Goal: Check status: Check status

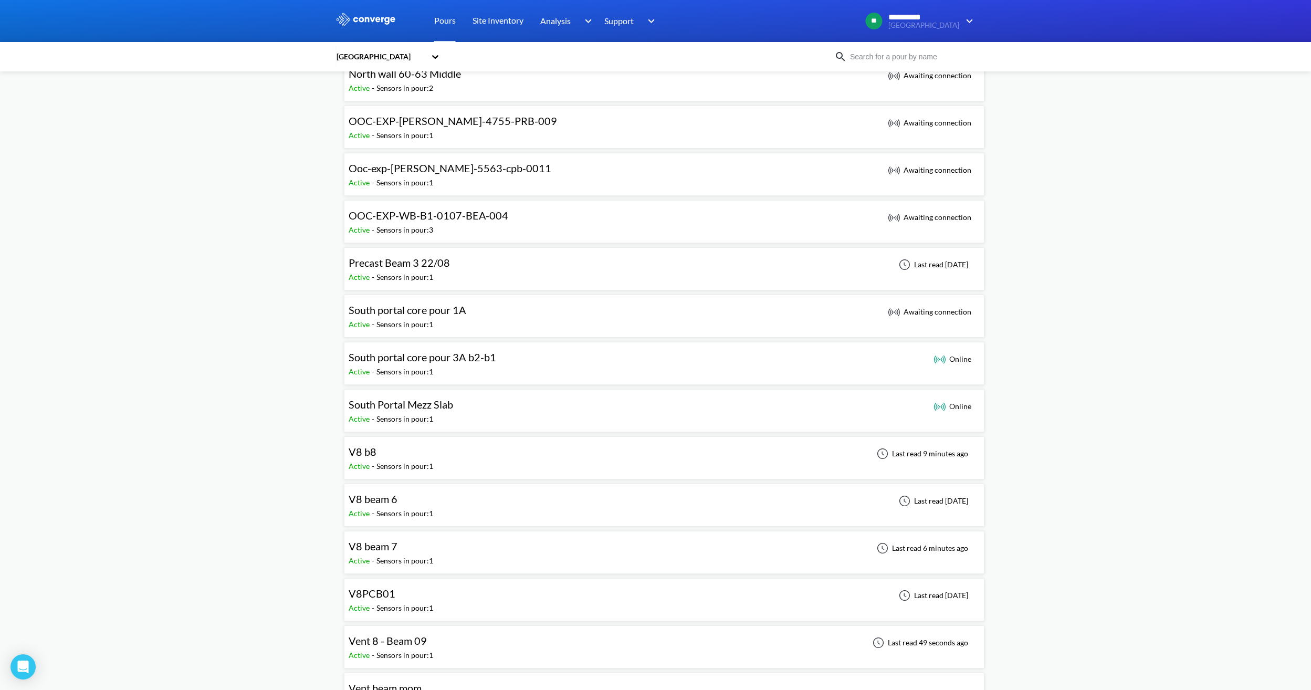
scroll to position [683, 0]
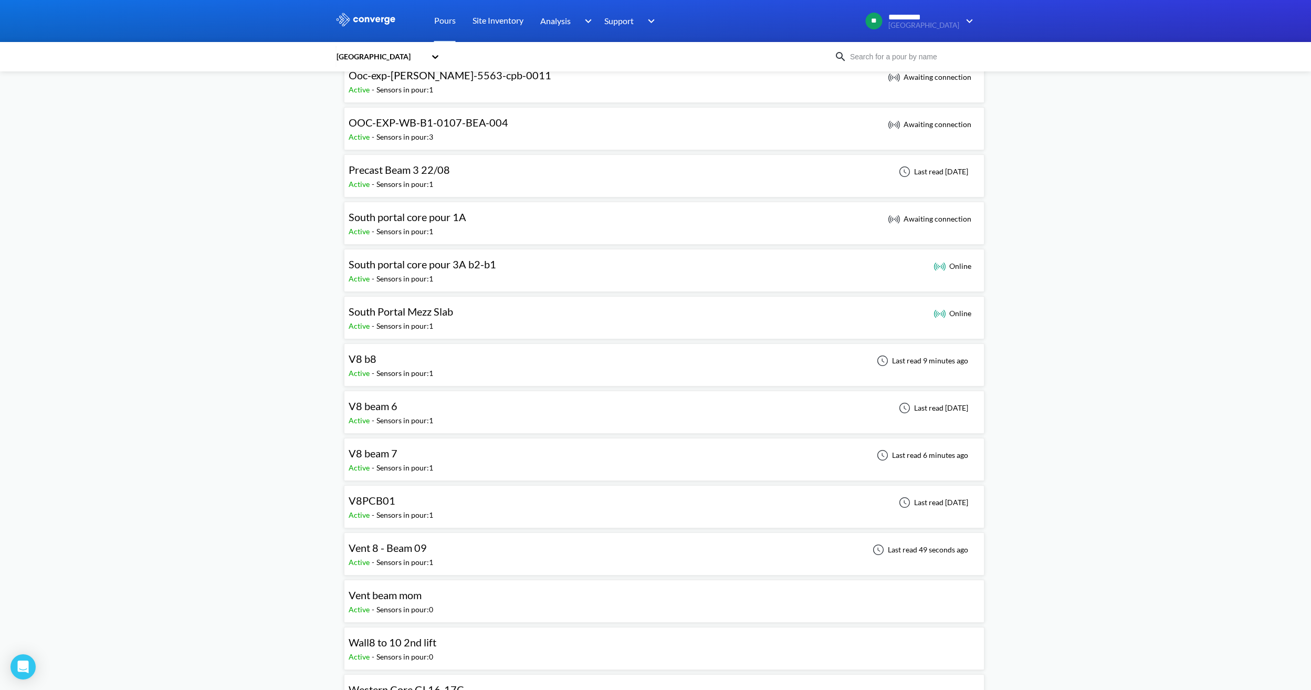
drag, startPoint x: 401, startPoint y: 360, endPoint x: 404, endPoint y: 387, distance: 26.9
click at [401, 360] on div "V8 b8" at bounding box center [391, 359] width 85 height 16
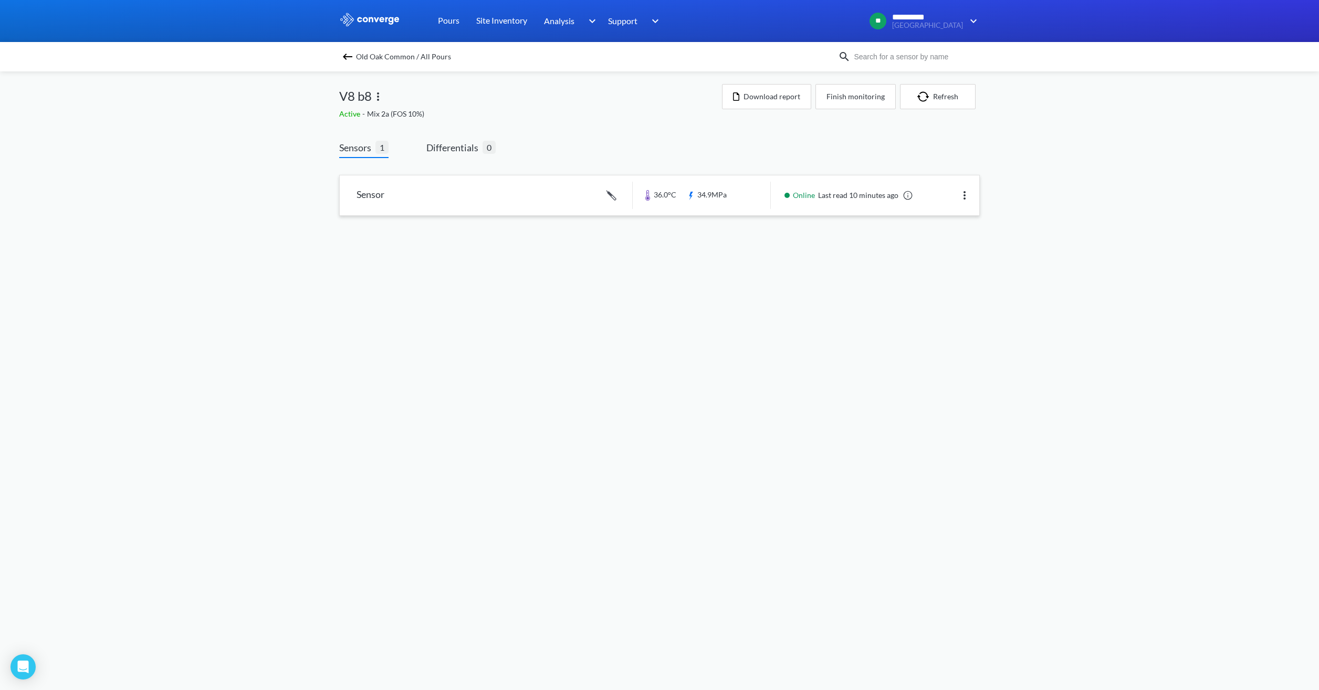
click at [766, 186] on link at bounding box center [660, 195] width 640 height 40
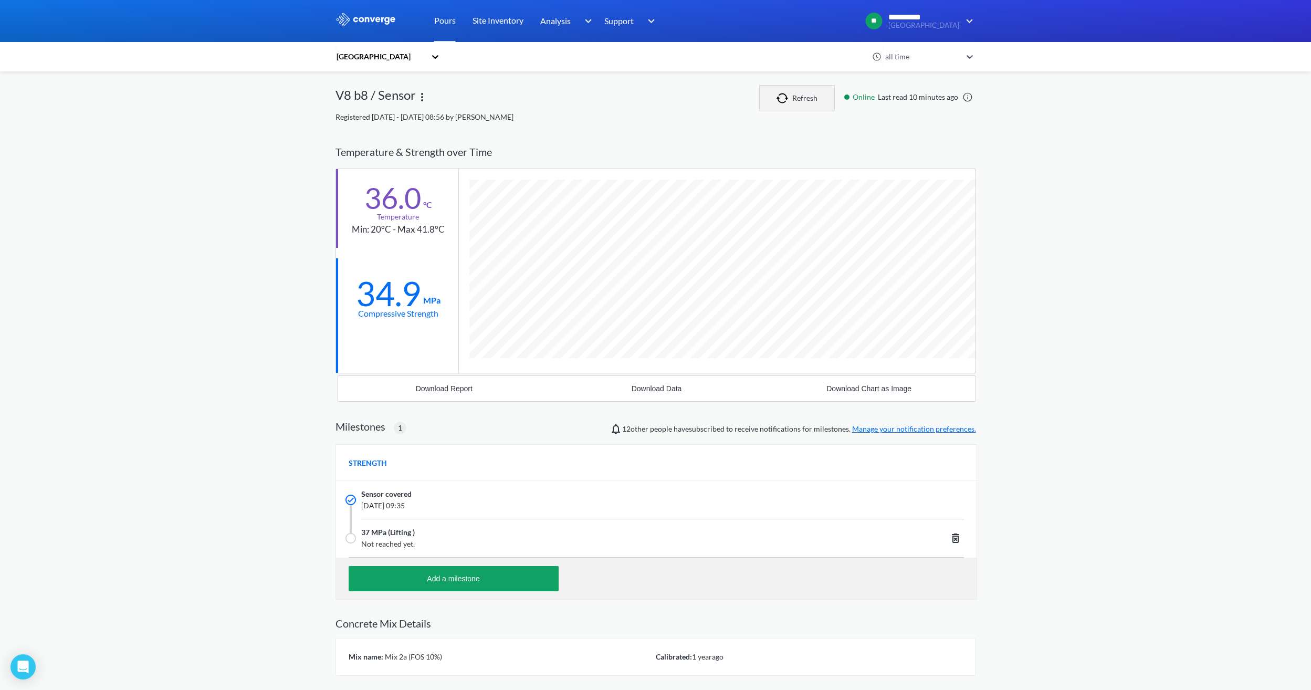
click at [798, 96] on button "Refresh" at bounding box center [797, 98] width 76 height 26
drag, startPoint x: 418, startPoint y: 287, endPoint x: 345, endPoint y: 287, distance: 73.5
click at [345, 287] on div "34.9 MPa Compressive Strength" at bounding box center [397, 297] width 122 height 79
click at [402, 358] on div at bounding box center [397, 355] width 122 height 36
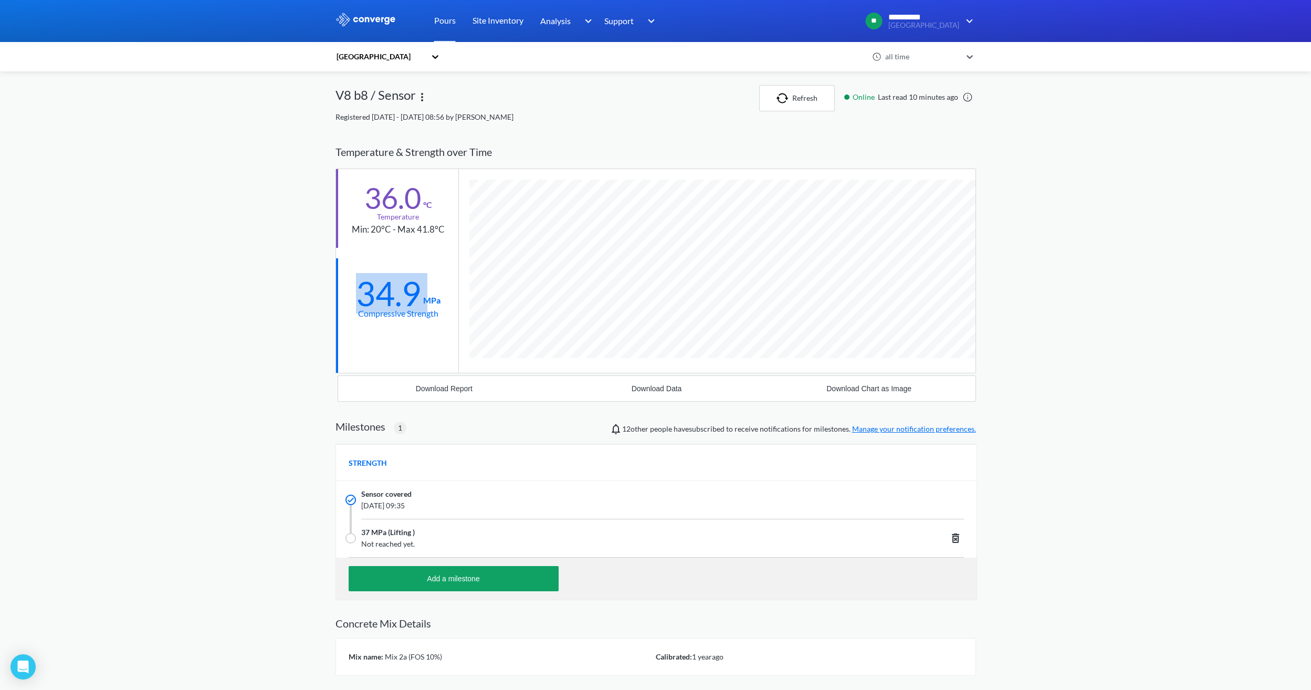
drag, startPoint x: 423, startPoint y: 294, endPoint x: 311, endPoint y: 291, distance: 111.9
click at [311, 291] on div "**********" at bounding box center [655, 382] width 1311 height 765
drag, startPoint x: 311, startPoint y: 291, endPoint x: 326, endPoint y: 352, distance: 62.1
click at [327, 355] on div "**********" at bounding box center [655, 382] width 1311 height 765
click at [301, 287] on div "**********" at bounding box center [655, 382] width 1311 height 765
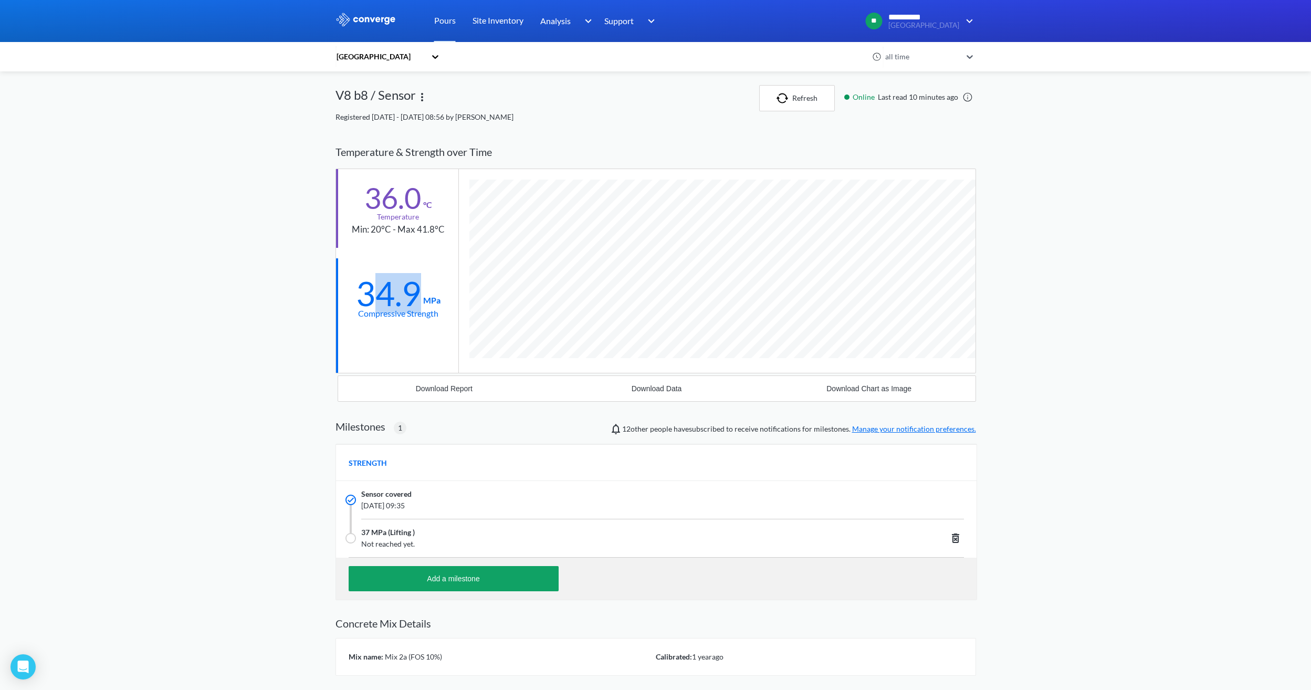
drag, startPoint x: 422, startPoint y: 290, endPoint x: 320, endPoint y: 290, distance: 101.9
click at [320, 290] on div "**********" at bounding box center [655, 382] width 1311 height 765
drag, startPoint x: 320, startPoint y: 290, endPoint x: 408, endPoint y: 354, distance: 109.1
click at [380, 375] on div "Download Report Download Data Download Chart as Image" at bounding box center [657, 388] width 638 height 26
drag, startPoint x: 399, startPoint y: 201, endPoint x: 363, endPoint y: 199, distance: 35.2
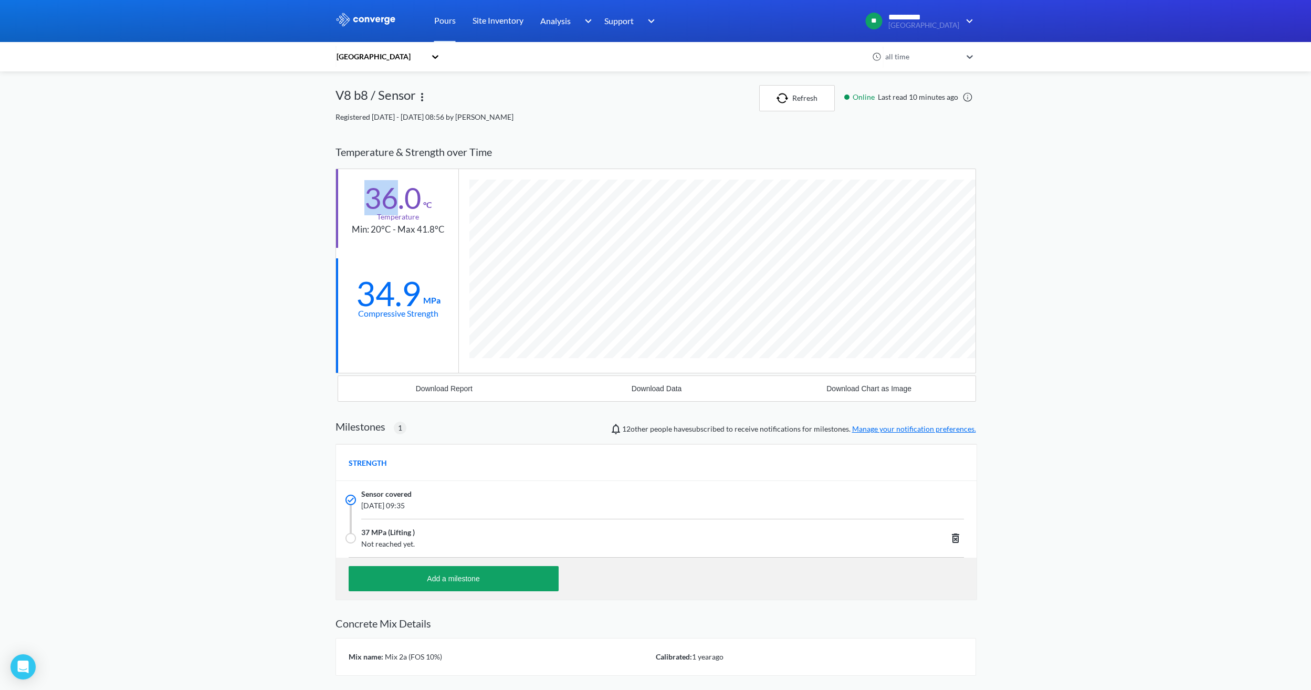
click at [363, 199] on div "36.0 °C Temperature Min: 20°C - Max 41.8°C" at bounding box center [397, 208] width 122 height 79
drag, startPoint x: 363, startPoint y: 199, endPoint x: 378, endPoint y: 225, distance: 29.8
click at [373, 219] on div "36.0 °C Temperature Min: 20°C - Max 41.8°C" at bounding box center [397, 208] width 122 height 79
drag, startPoint x: 797, startPoint y: 93, endPoint x: 685, endPoint y: 288, distance: 224.6
click at [797, 95] on button "Refresh" at bounding box center [797, 98] width 76 height 26
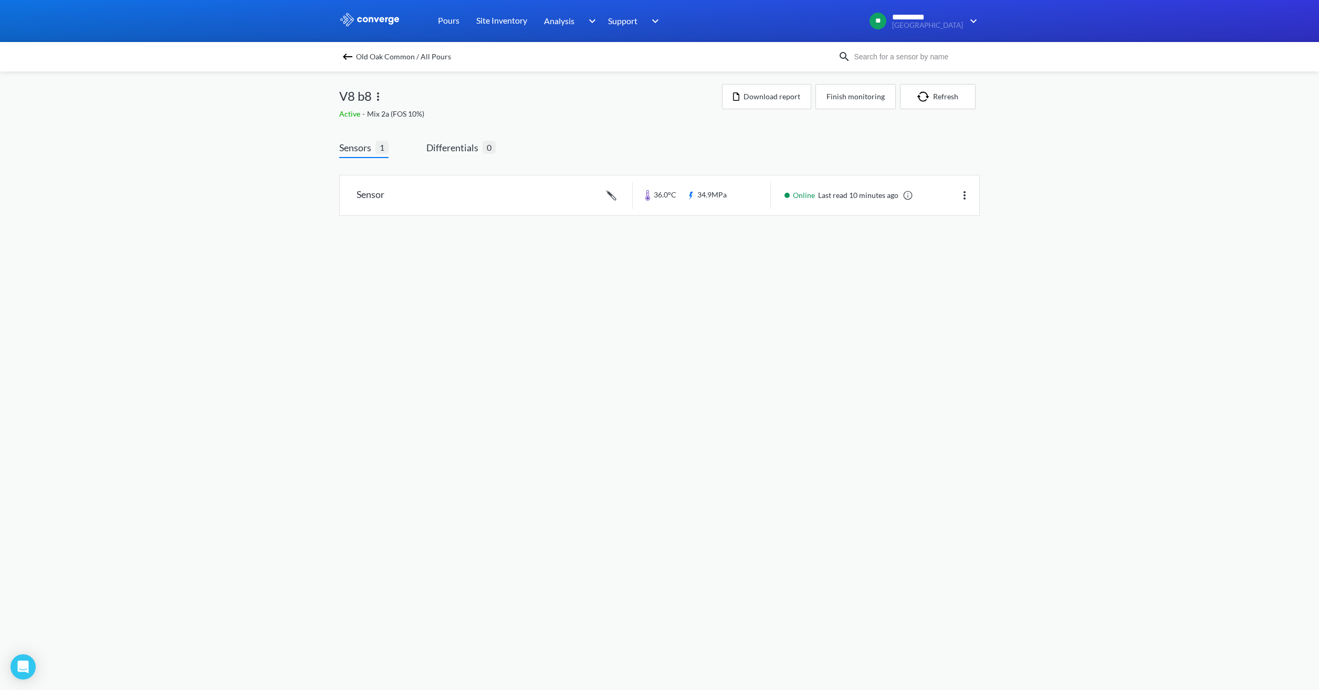
click at [342, 54] on img at bounding box center [347, 56] width 13 height 13
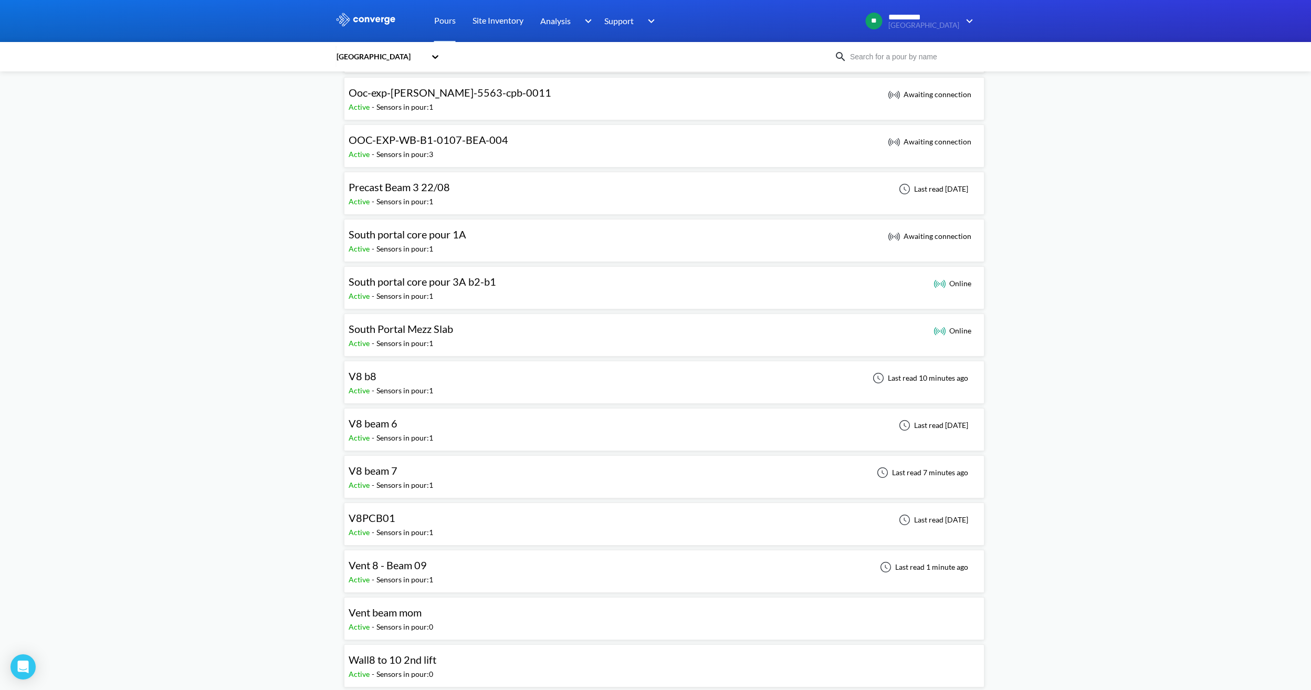
scroll to position [683, 0]
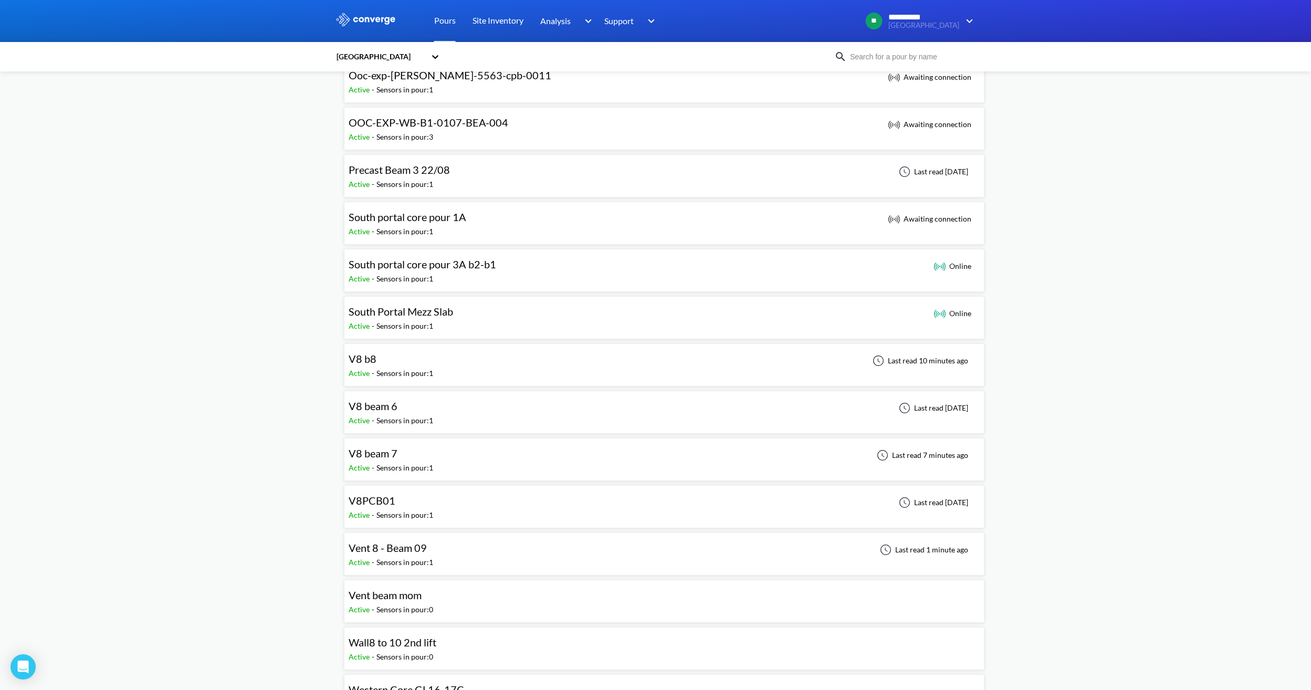
drag, startPoint x: 435, startPoint y: 538, endPoint x: 455, endPoint y: 617, distance: 81.8
click at [436, 539] on div "Vent 8 - Beam 09 Active - Sensors in pour: 1 Last read 1 minute ago" at bounding box center [664, 554] width 631 height 34
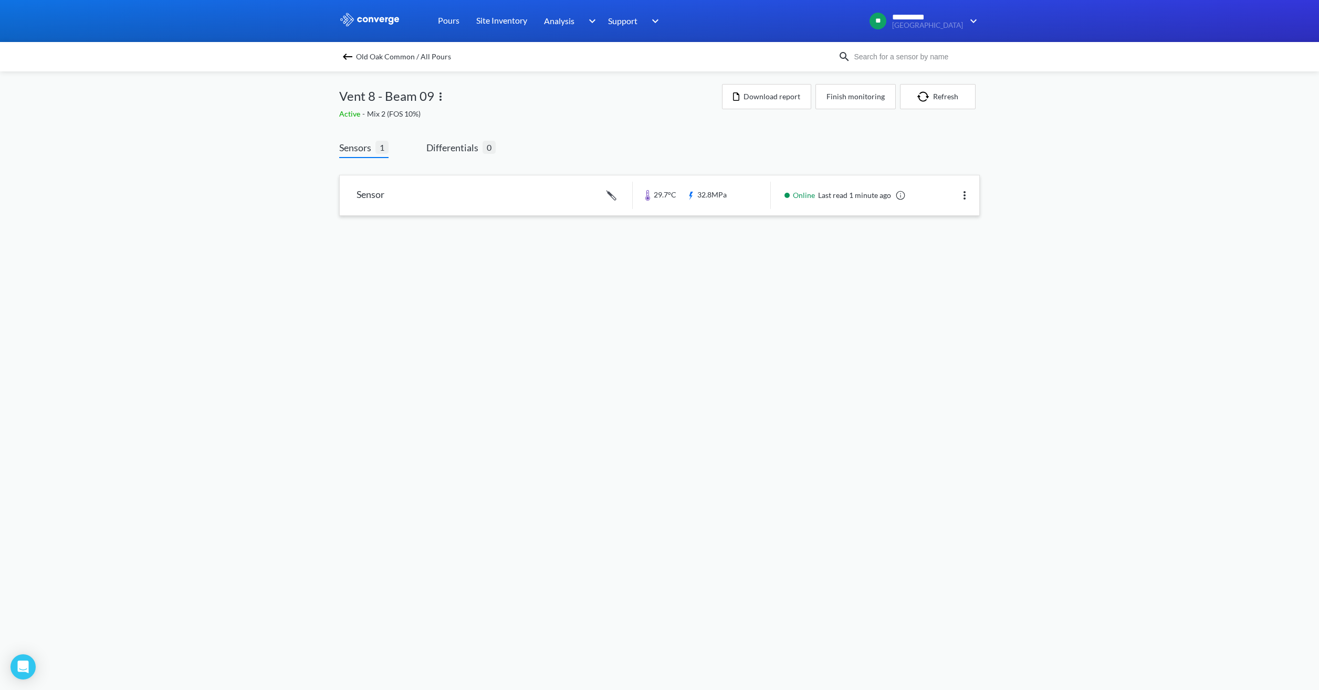
click at [709, 204] on link at bounding box center [660, 195] width 640 height 40
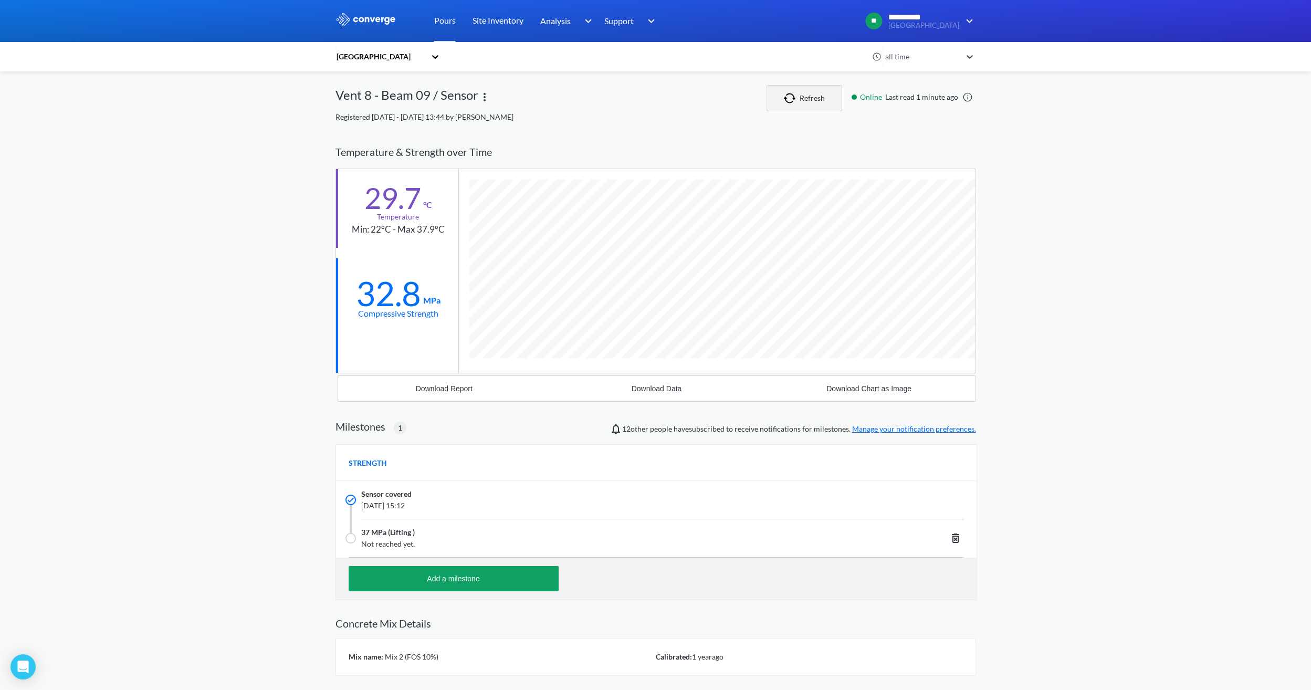
scroll to position [672, 641]
click at [804, 98] on button "Refresh" at bounding box center [805, 98] width 76 height 26
drag, startPoint x: 393, startPoint y: 293, endPoint x: 359, endPoint y: 293, distance: 34.1
click at [359, 293] on div "32.8" at bounding box center [388, 293] width 65 height 26
drag, startPoint x: 359, startPoint y: 293, endPoint x: 402, endPoint y: 366, distance: 84.5
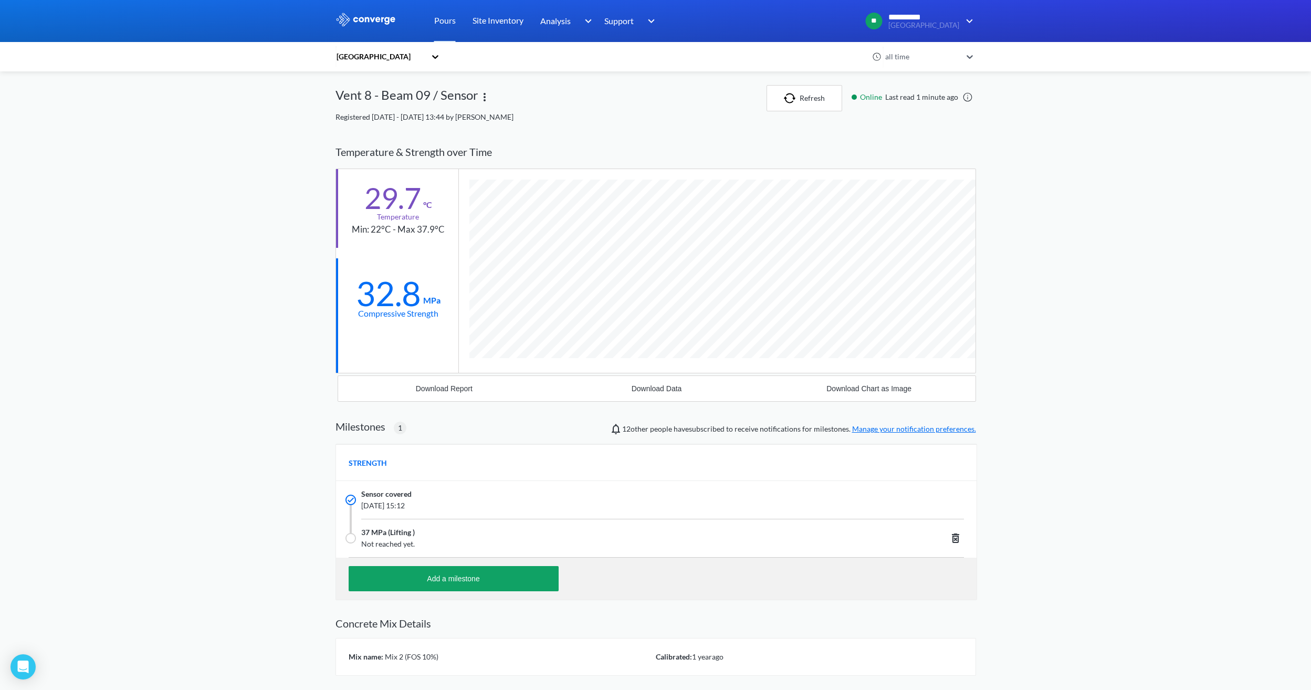
click at [402, 366] on div at bounding box center [397, 355] width 122 height 36
drag, startPoint x: 422, startPoint y: 290, endPoint x: 338, endPoint y: 290, distance: 84.5
click at [338, 290] on div "32.8 MPa Compressive Strength" at bounding box center [397, 297] width 122 height 79
drag, startPoint x: 338, startPoint y: 290, endPoint x: 372, endPoint y: 343, distance: 62.6
click at [372, 343] on div at bounding box center [397, 355] width 122 height 36
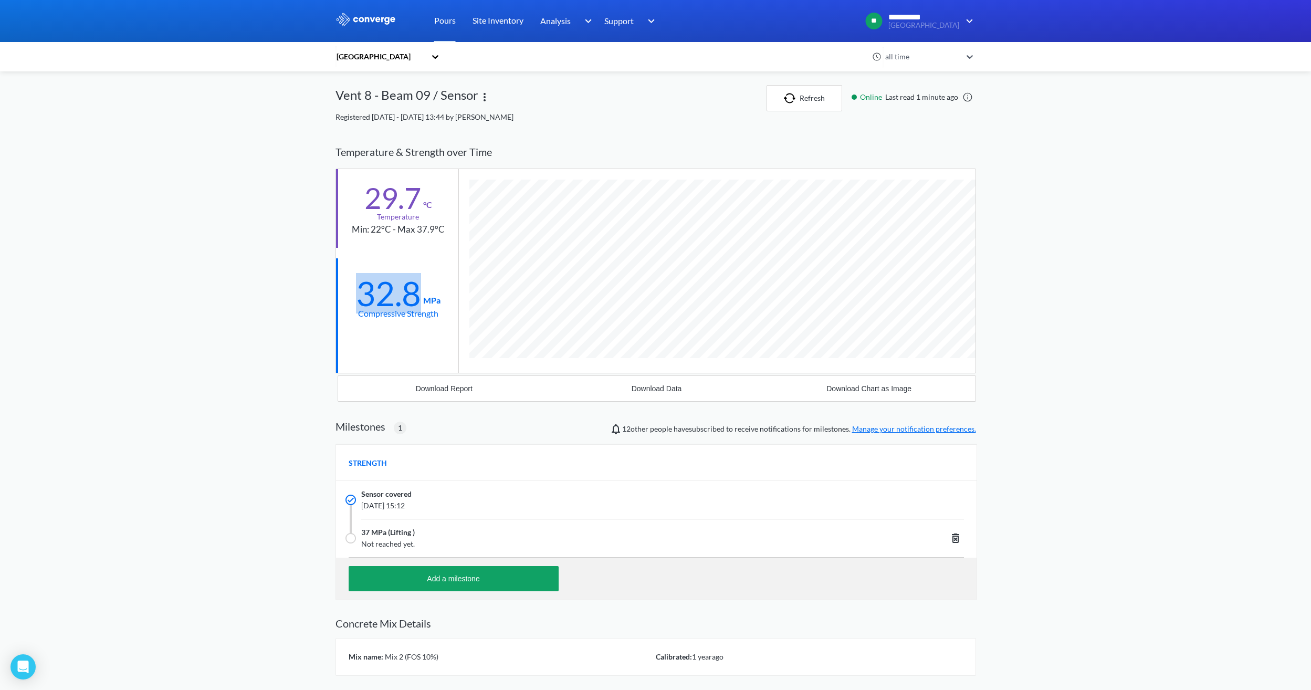
drag, startPoint x: 418, startPoint y: 296, endPoint x: 350, endPoint y: 290, distance: 68.5
click at [350, 290] on div "32.8 MPa Compressive Strength" at bounding box center [397, 297] width 122 height 79
drag, startPoint x: 350, startPoint y: 290, endPoint x: 382, endPoint y: 312, distance: 39.6
click at [382, 317] on div "Compressive Strength" at bounding box center [398, 313] width 80 height 13
drag, startPoint x: 348, startPoint y: 281, endPoint x: 264, endPoint y: 269, distance: 84.9
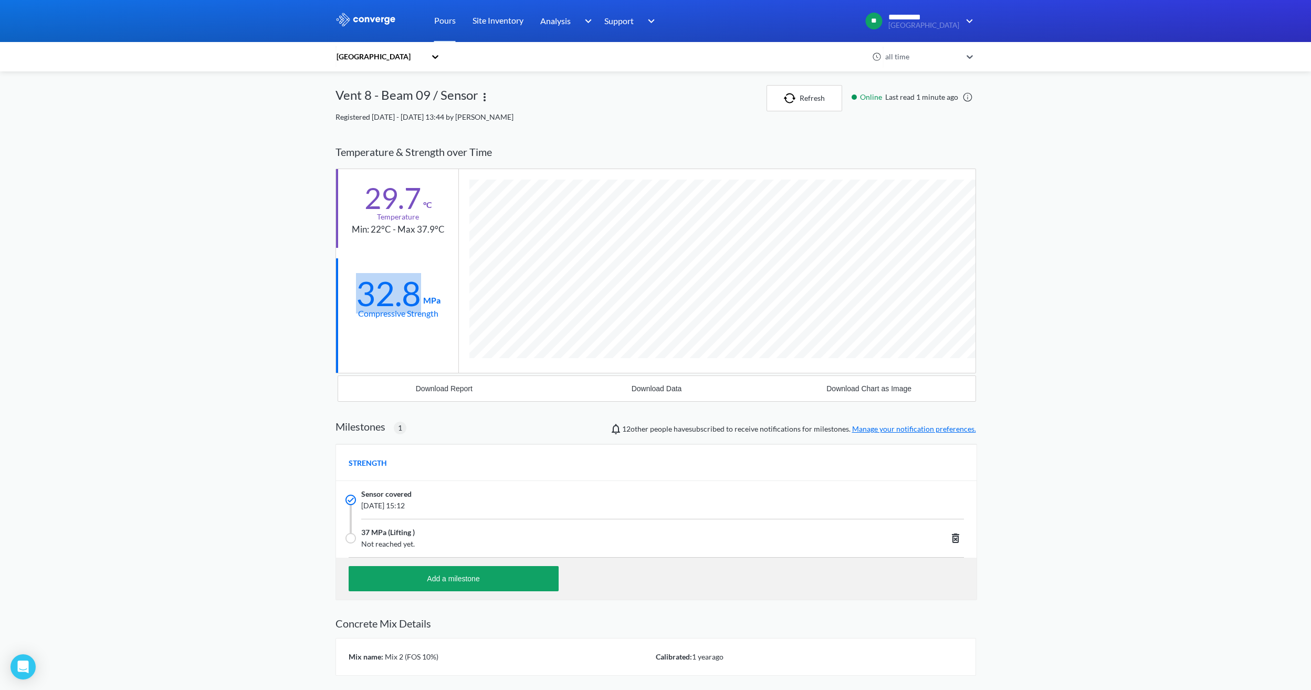
click at [264, 269] on div "**********" at bounding box center [655, 382] width 1311 height 765
drag, startPoint x: 264, startPoint y: 269, endPoint x: 315, endPoint y: 321, distance: 72.8
click at [315, 321] on div "**********" at bounding box center [655, 382] width 1311 height 765
